Goal: Transaction & Acquisition: Book appointment/travel/reservation

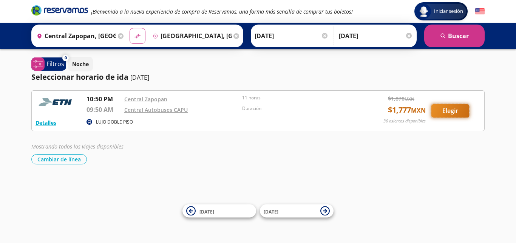
click at [449, 109] on button "Elegir" at bounding box center [450, 110] width 38 height 13
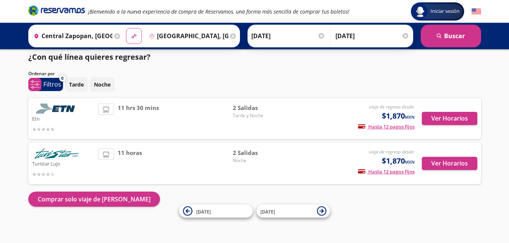
scroll to position [7, 0]
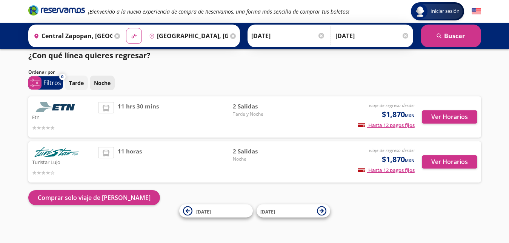
click at [102, 81] on p "Noche" at bounding box center [102, 83] width 17 height 8
click at [446, 116] on button "Ver Horarios" at bounding box center [450, 116] width 56 height 13
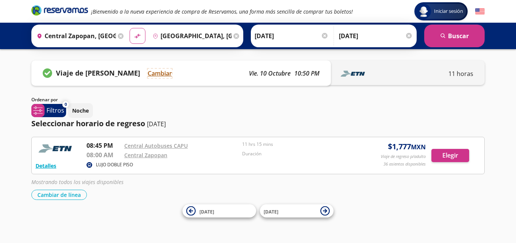
click at [161, 73] on button "Cambiar" at bounding box center [160, 73] width 24 height 9
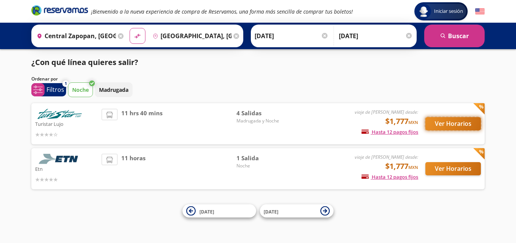
click at [444, 123] on button "Ver Horarios" at bounding box center [453, 123] width 56 height 13
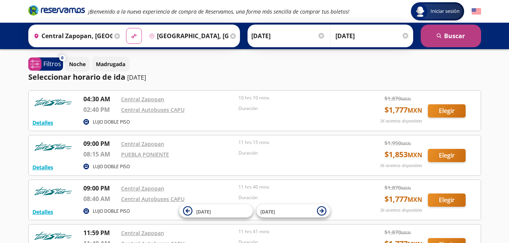
click at [451, 34] on button "search [GEOGRAPHIC_DATA]" at bounding box center [451, 36] width 60 height 23
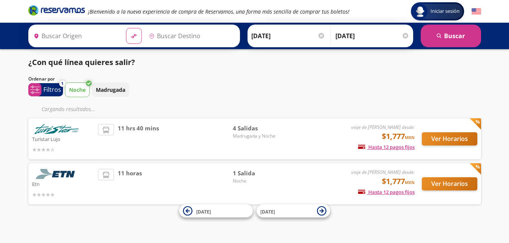
type input "Central Zapopan, [GEOGRAPHIC_DATA]"
type input "[GEOGRAPHIC_DATA], [GEOGRAPHIC_DATA]"
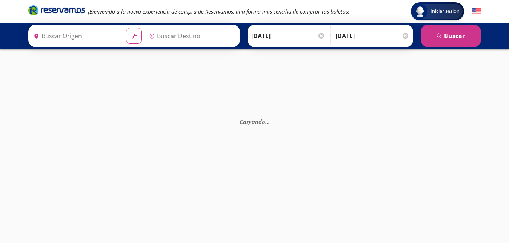
type input "[GEOGRAPHIC_DATA], [GEOGRAPHIC_DATA]"
type input "Central Zapopan, [GEOGRAPHIC_DATA]"
